Goal: Check status: Check status

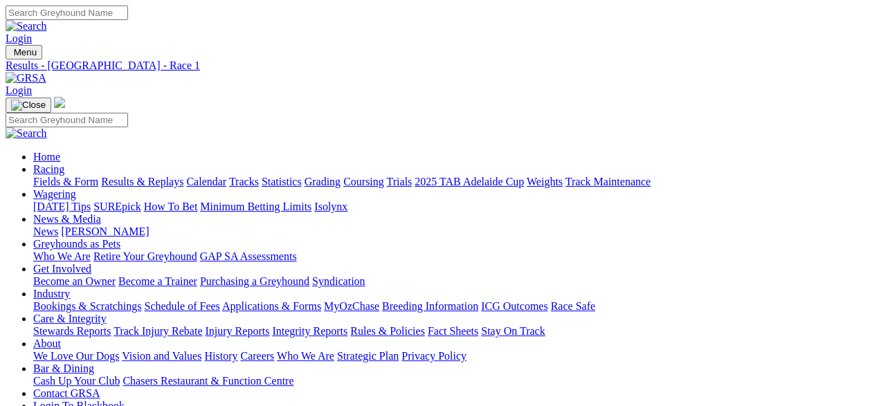
drag, startPoint x: 0, startPoint y: 0, endPoint x: 284, endPoint y: 209, distance: 352.5
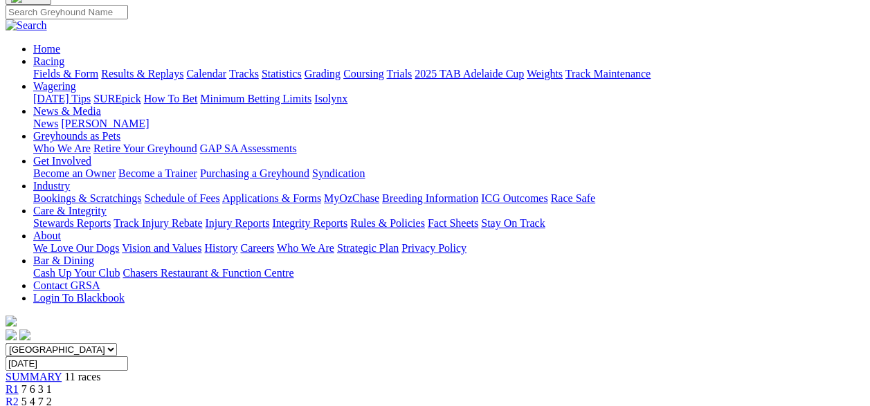
scroll to position [113, 0]
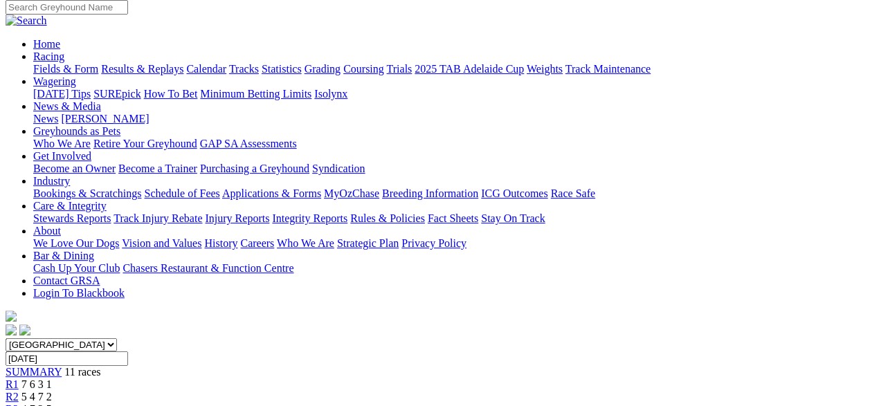
click at [128, 352] on input "Monday, 21 Apr 2025" at bounding box center [67, 359] width 123 height 15
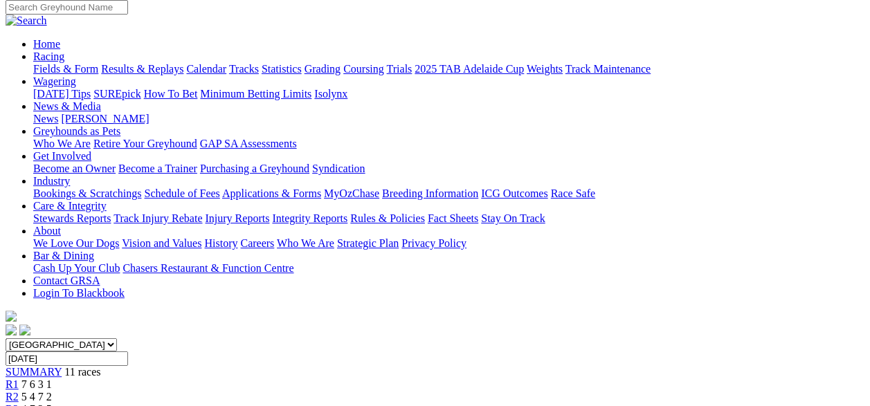
type input "Today, 26 Sep 2025"
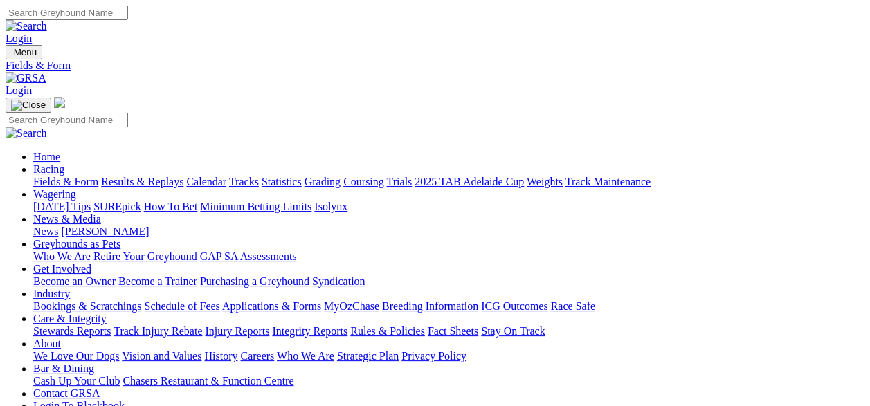
type input "Today, 26 Sep 2025"
